Goal: Task Accomplishment & Management: Complete application form

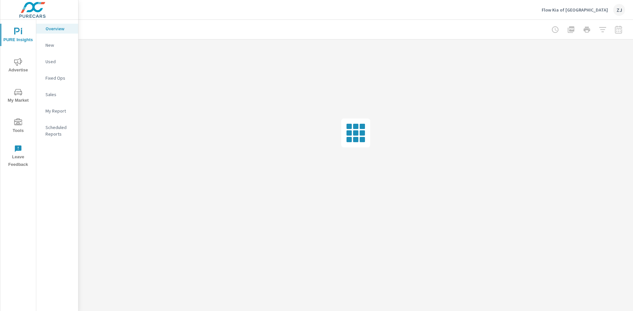
click at [15, 124] on icon "nav menu" at bounding box center [18, 123] width 8 height 8
click at [52, 43] on p "Onsite Offers" at bounding box center [58, 45] width 27 height 7
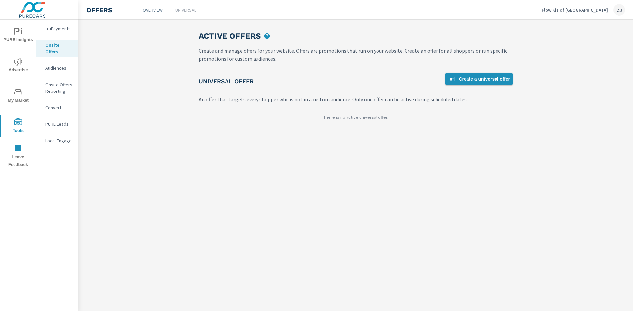
click at [489, 77] on span "Create a universal offer" at bounding box center [479, 79] width 62 height 8
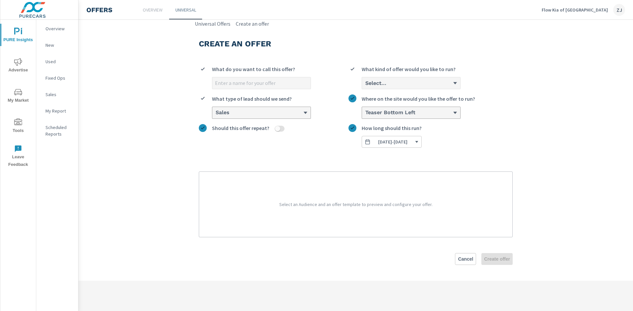
click at [249, 82] on input "What do you want to call this offer?" at bounding box center [261, 83] width 98 height 12
type input "[DATE] Sportage Offer"
click at [442, 80] on div "Select..." at bounding box center [411, 83] width 98 height 12
click at [365, 80] on input "0 results available. Select is focused ,type to refine list, press Down to open…" at bounding box center [364, 83] width 1 height 6
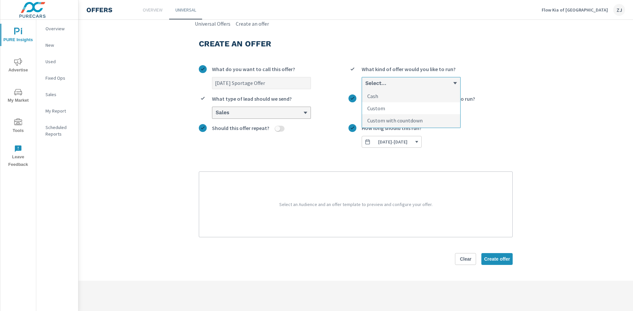
click at [428, 105] on li "Custom" at bounding box center [411, 108] width 98 height 12
click at [365, 86] on input "option Custom focused, 2 of 3. 3 results available. Use Up and Down to choose o…" at bounding box center [364, 83] width 1 height 6
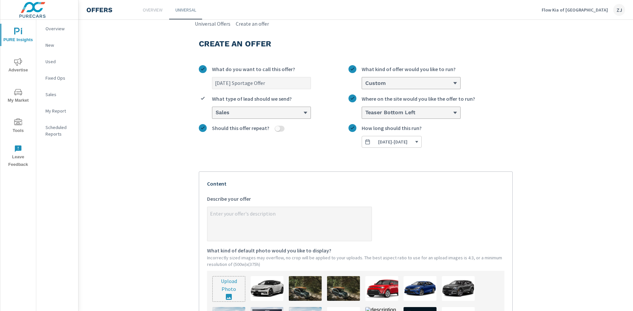
click at [279, 109] on div "Sales" at bounding box center [261, 113] width 98 height 12
click at [216, 110] on input "Sales What type of lead should we send?" at bounding box center [215, 113] width 1 height 6
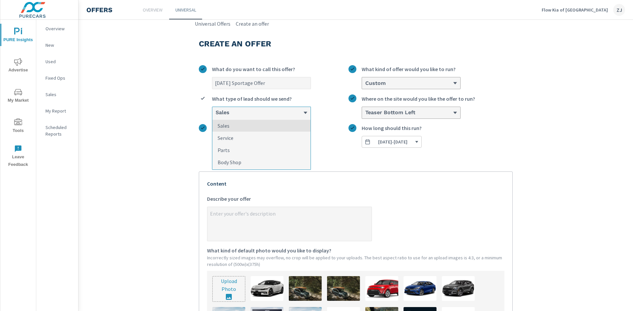
click at [279, 109] on div "Sales" at bounding box center [261, 113] width 98 height 12
click at [216, 110] on input "option Sales focused, 1 of 4. 4 results available. Use Up and Down to choose op…" at bounding box center [215, 113] width 1 height 6
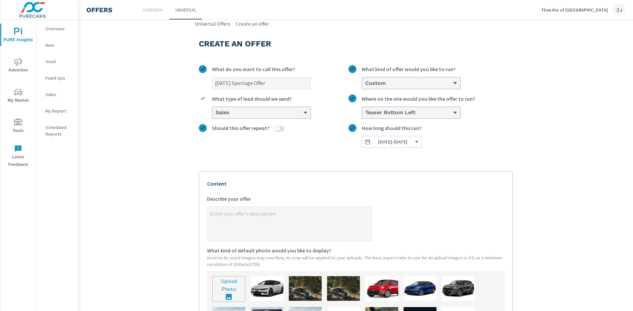
click at [419, 142] on icon "button" at bounding box center [417, 142] width 4 height 4
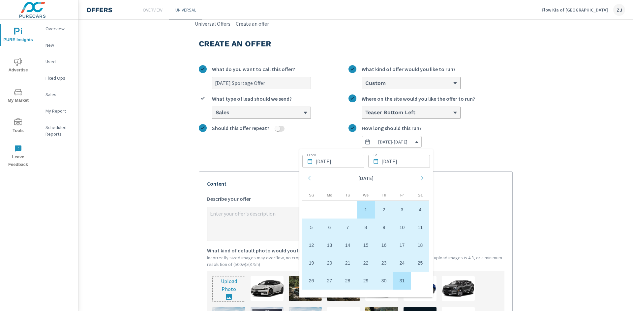
drag, startPoint x: 365, startPoint y: 207, endPoint x: 419, endPoint y: 181, distance: 59.5
click at [365, 207] on td "1" at bounding box center [366, 210] width 18 height 18
click at [417, 174] on div "Move forward to switch to the next month." at bounding box center [419, 178] width 15 height 19
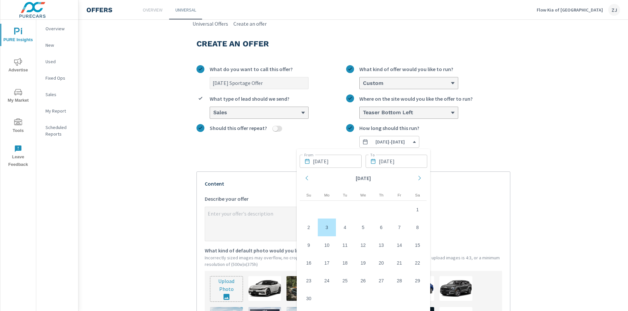
click at [328, 228] on td "3" at bounding box center [327, 228] width 18 height 18
type textarea "x"
type input "[DATE]"
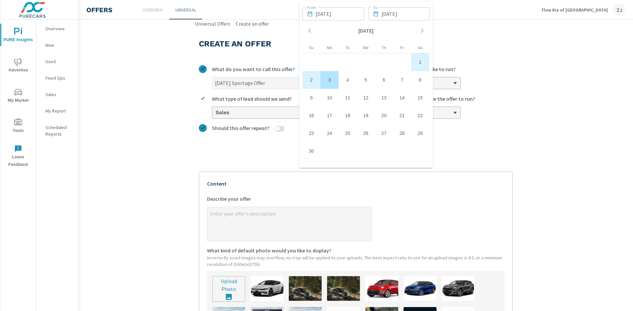
click at [524, 121] on section "Create an offer [DATE] Sportage Offer What do you want to call this offer? Cust…" at bounding box center [355, 260] width 554 height 465
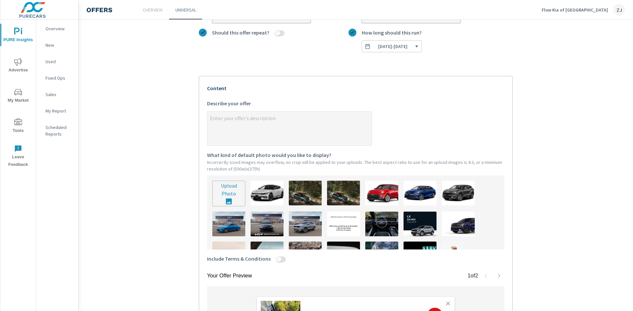
scroll to position [99, 0]
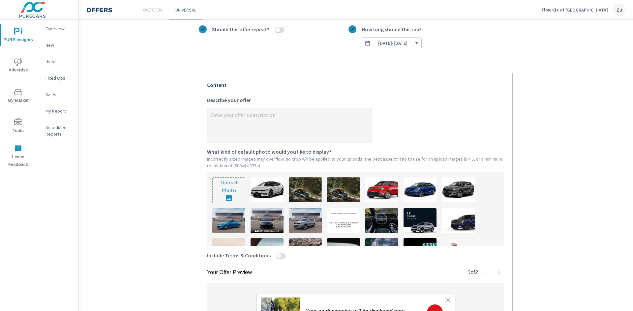
type textarea "x"
click at [283, 119] on textarea "x Describe your offer" at bounding box center [289, 125] width 164 height 33
type textarea "G"
type textarea "x"
type textarea "Ge"
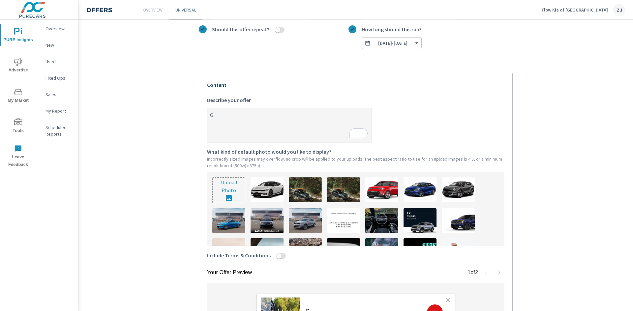
type textarea "x"
type textarea "Get"
type textarea "x"
type textarea "Get"
type textarea "x"
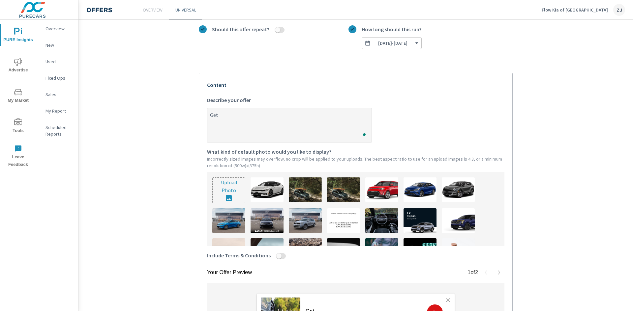
type textarea "Get 1"
type textarea "x"
type textarea "Get 1."
type textarea "x"
type textarea "Get 1.9"
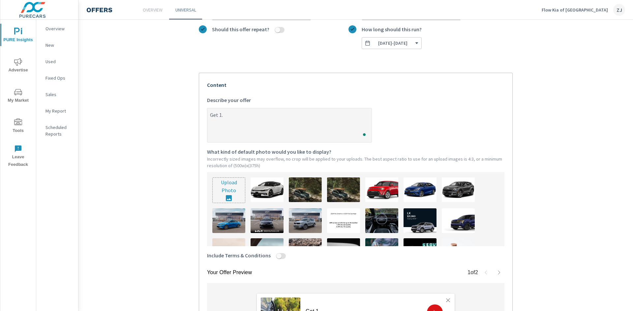
type textarea "x"
type textarea "Get 1.99"
type textarea "x"
type textarea "Get 1.99%"
type textarea "x"
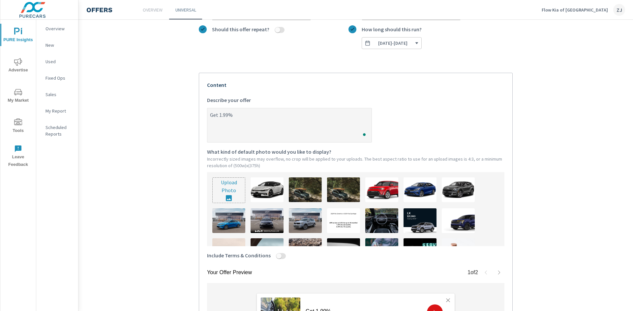
type textarea "Get 1.99%"
type textarea "x"
type textarea "Get 1.99% A"
type textarea "x"
type textarea "Get 1.99% AP"
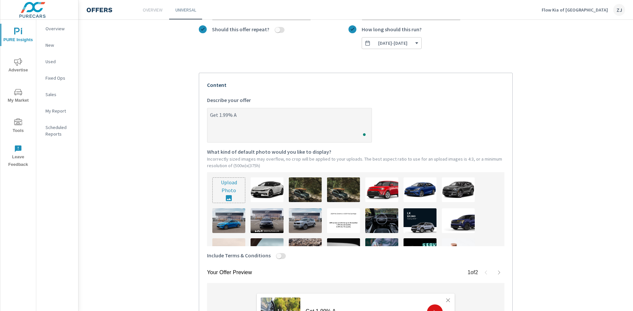
type textarea "x"
type textarea "Get 1.99% APR"
type textarea "x"
type textarea "Get 1.99% APR"
type textarea "x"
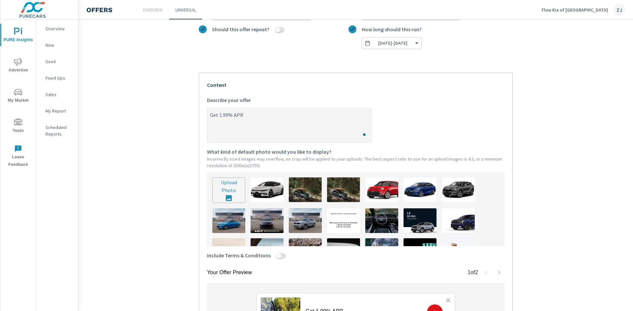
type textarea "Get 1.99% APR F"
type textarea "x"
type textarea "Get 1.99% APR Fo"
type textarea "x"
type textarea "Get 1.99% APR F"
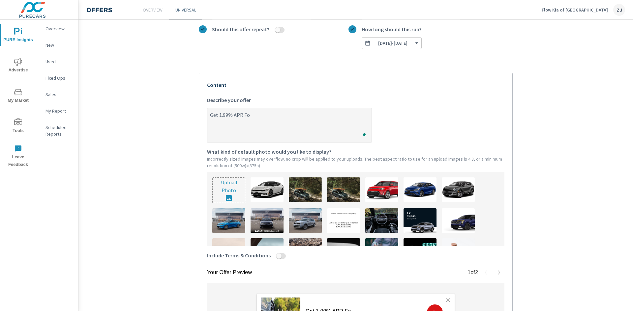
type textarea "x"
type textarea "Get 1.99% APR"
type textarea "x"
type textarea "Get 1.99% APR F"
type textarea "x"
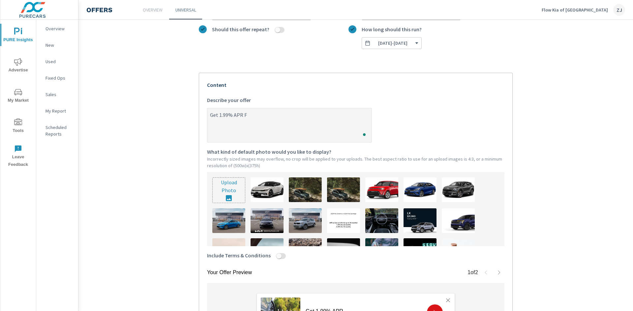
type textarea "Get 1.99% APR Fo"
type textarea "x"
type textarea "Get 1.99% APR For"
type textarea "x"
type textarea "Get 1.99% APR For"
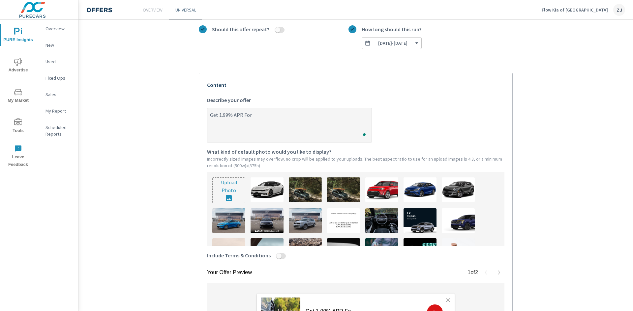
type textarea "x"
type textarea "Get 1.99% APR For u"
type textarea "x"
type textarea "Get 1.99% APR For up"
type textarea "x"
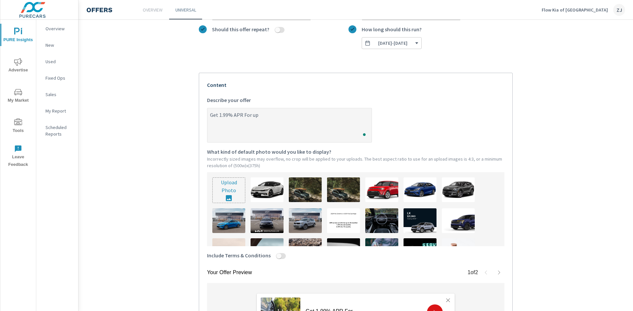
type textarea "Get 1.99% APR For up"
type textarea "x"
type textarea "Get 1.99% APR For up t"
type textarea "x"
type textarea "Get 1.99% APR For up to"
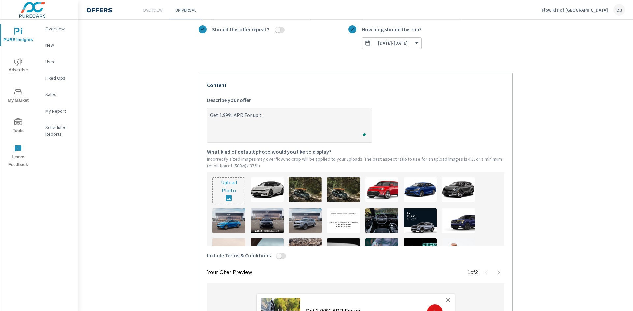
type textarea "x"
type textarea "Get 1.99% APR For up to"
type textarea "x"
type textarea "Get 1.99% APR For up to 6"
type textarea "x"
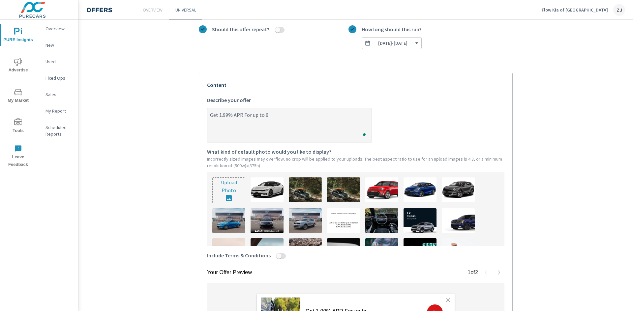
type textarea "Get 1.99% APR For up to 60"
type textarea "x"
type textarea "Get 1.99% APR For up to 60"
type textarea "x"
type textarea "Get 1.99% APR For up to 60 M"
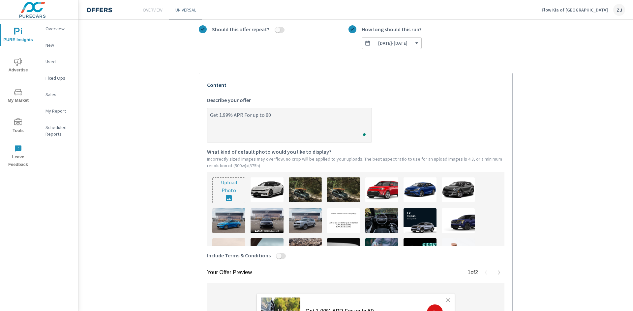
type textarea "x"
type textarea "Get 1.99% APR For up to 60 Mo"
type textarea "x"
type textarea "Get 1.99% APR For up to 60 Mon"
type textarea "x"
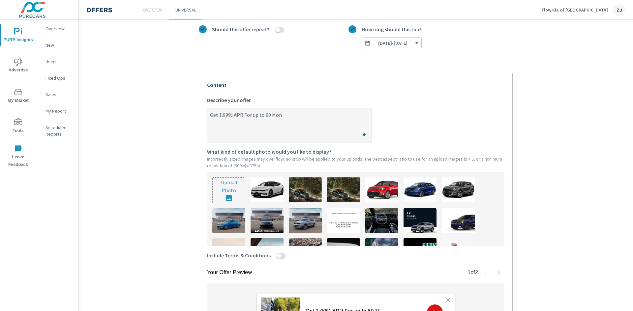
type textarea "Get 1.99% APR For up to 60 Mont"
type textarea "x"
type textarea "Get 1.99% APR For up to 60 Month"
type textarea "x"
type textarea "Get 1.99% APR For up to 60 Months"
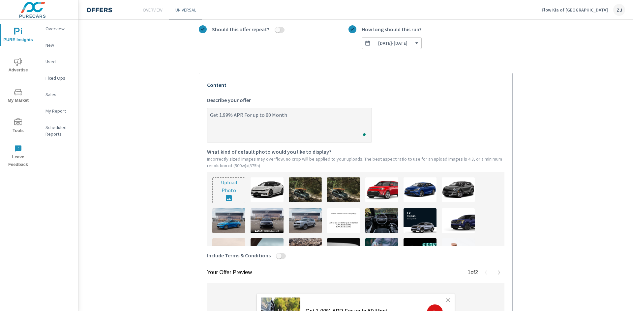
type textarea "x"
type textarea "Get 1.99% APR For up to 60 Months"
type textarea "x"
type textarea "Get 1.99% APR For up to 60 Months o"
type textarea "x"
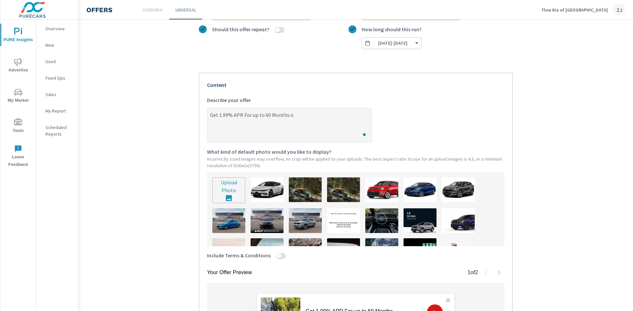
type textarea "Get 1.99% APR For up to 60 Months on"
type textarea "x"
type textarea "Get 1.99% APR For up to 60 Months on"
type textarea "x"
type textarea "Get 1.99% APR For up to 60 Months on a"
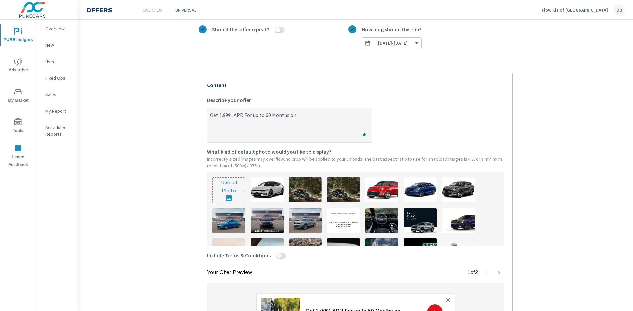
type textarea "x"
type textarea "Get 1.99% APR For up to 60 Months on a"
type textarea "x"
type textarea "Get 1.99% APR For up to 60 Months on a d"
type textarea "x"
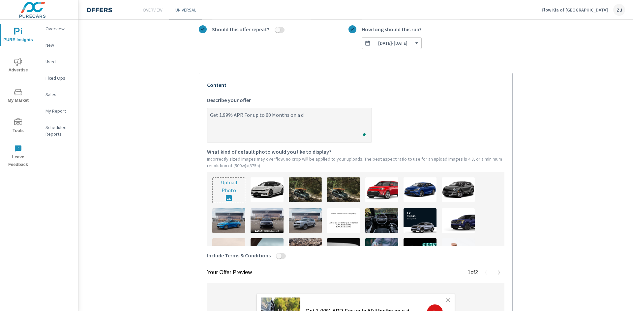
type textarea "Get 1.99% APR For up to 60 Months on a"
type textarea "x"
type textarea "Get 1.99% APR For up to 60 Months on a n"
type textarea "x"
type textarea "Get 1.99% APR For up to 60 Months on a ne"
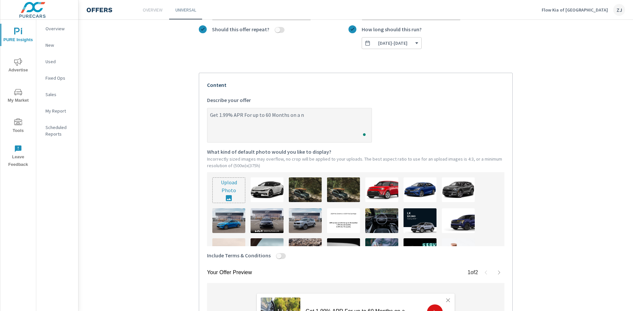
type textarea "x"
type textarea "Get 1.99% APR For up to 60 Months on a new"
type textarea "x"
type textarea "Get 1.99% APR For up to 60 Months on a new"
type textarea "x"
